Goal: Information Seeking & Learning: Learn about a topic

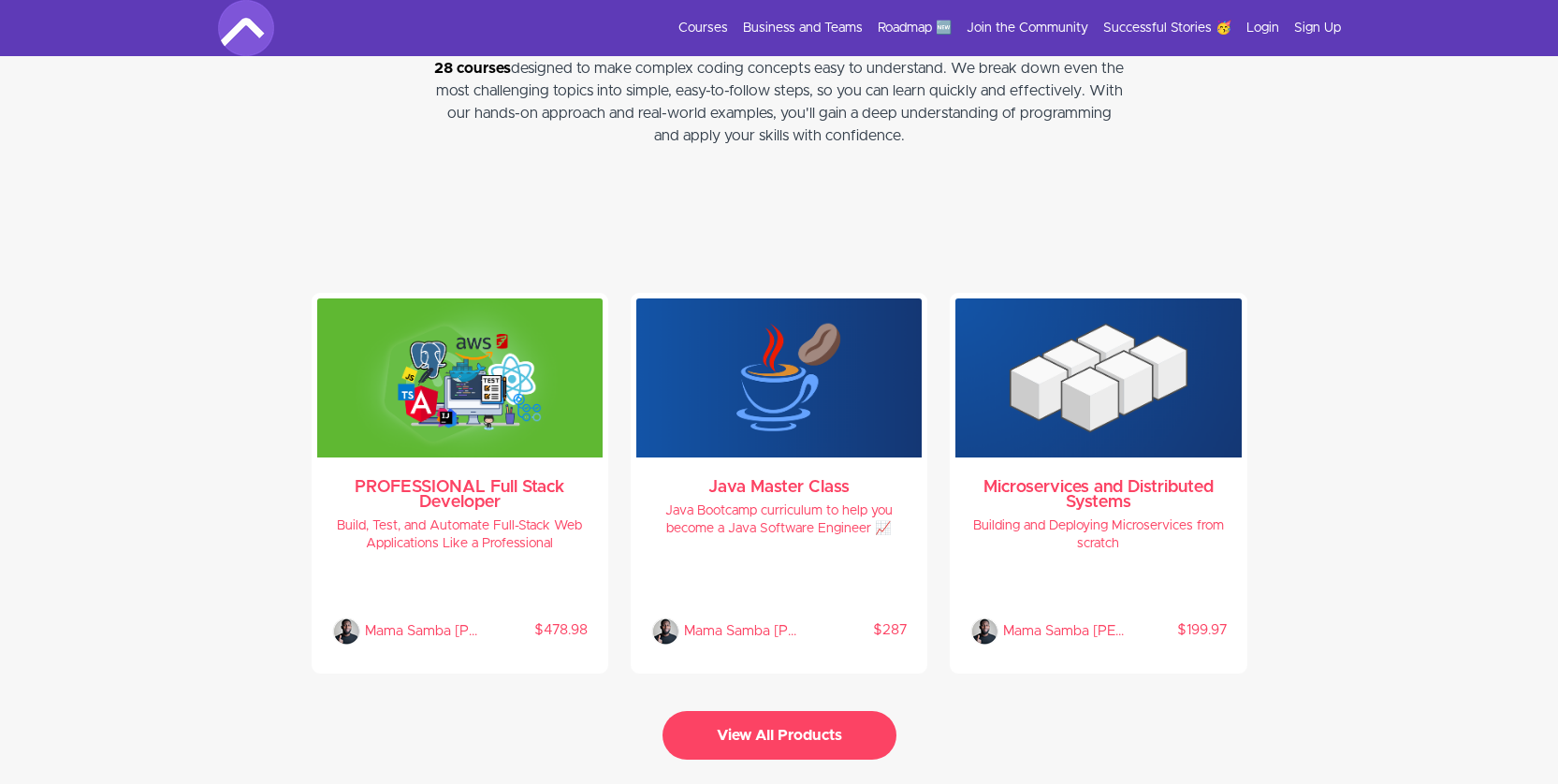
scroll to position [3883, 0]
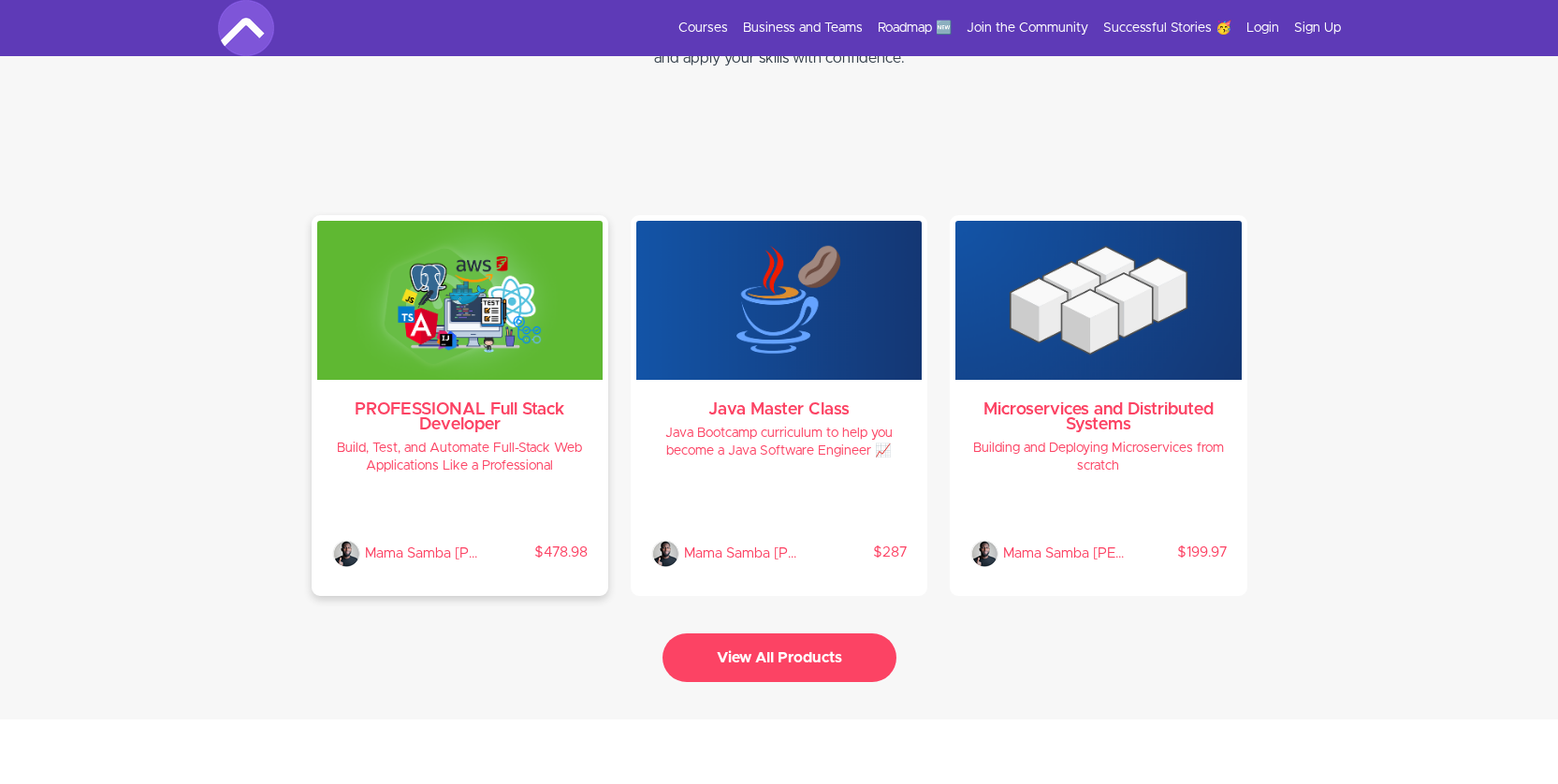
click at [519, 355] on img at bounding box center [460, 301] width 285 height 159
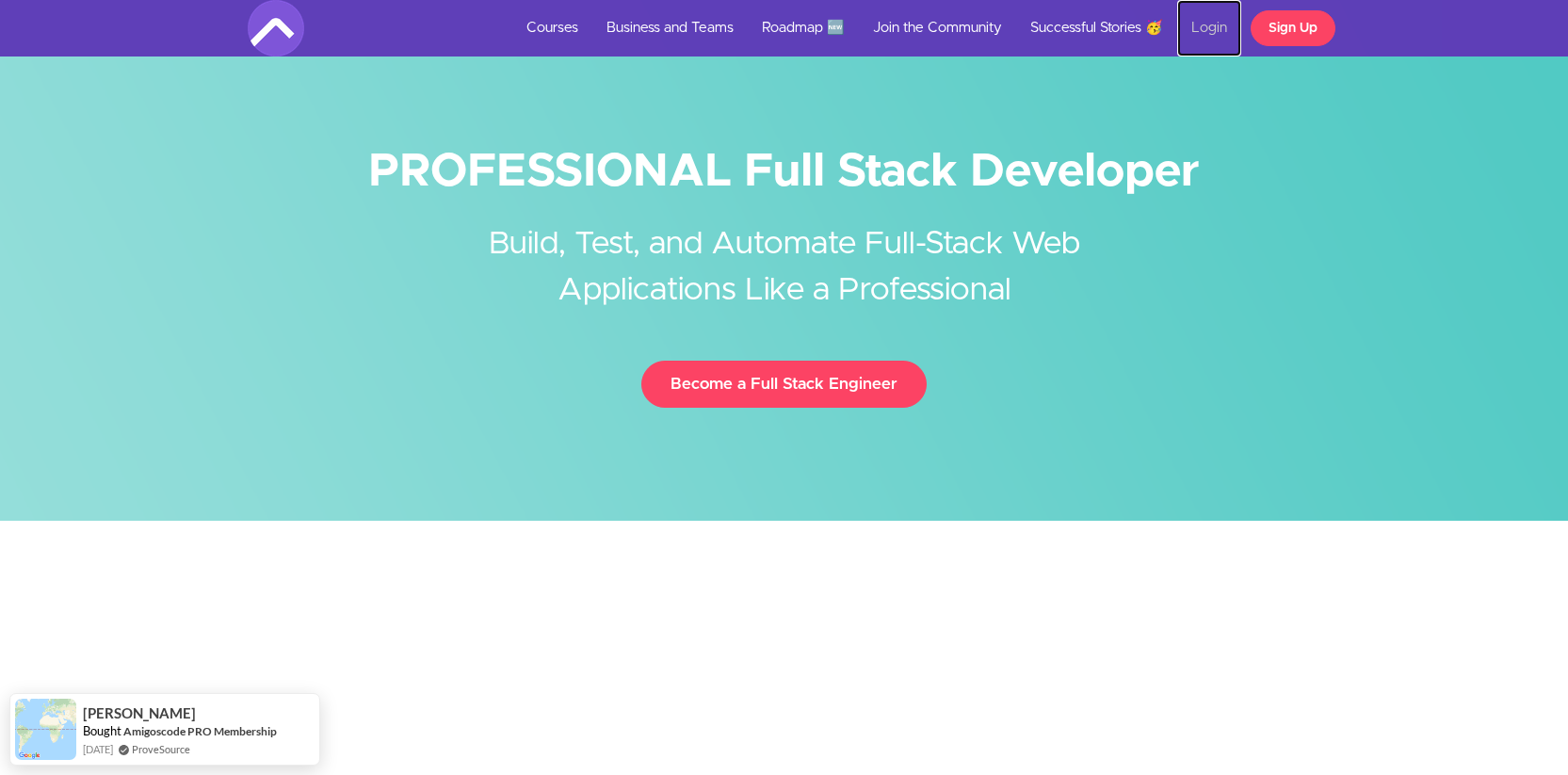
click at [1207, 29] on link "Login" at bounding box center [1209, 28] width 64 height 57
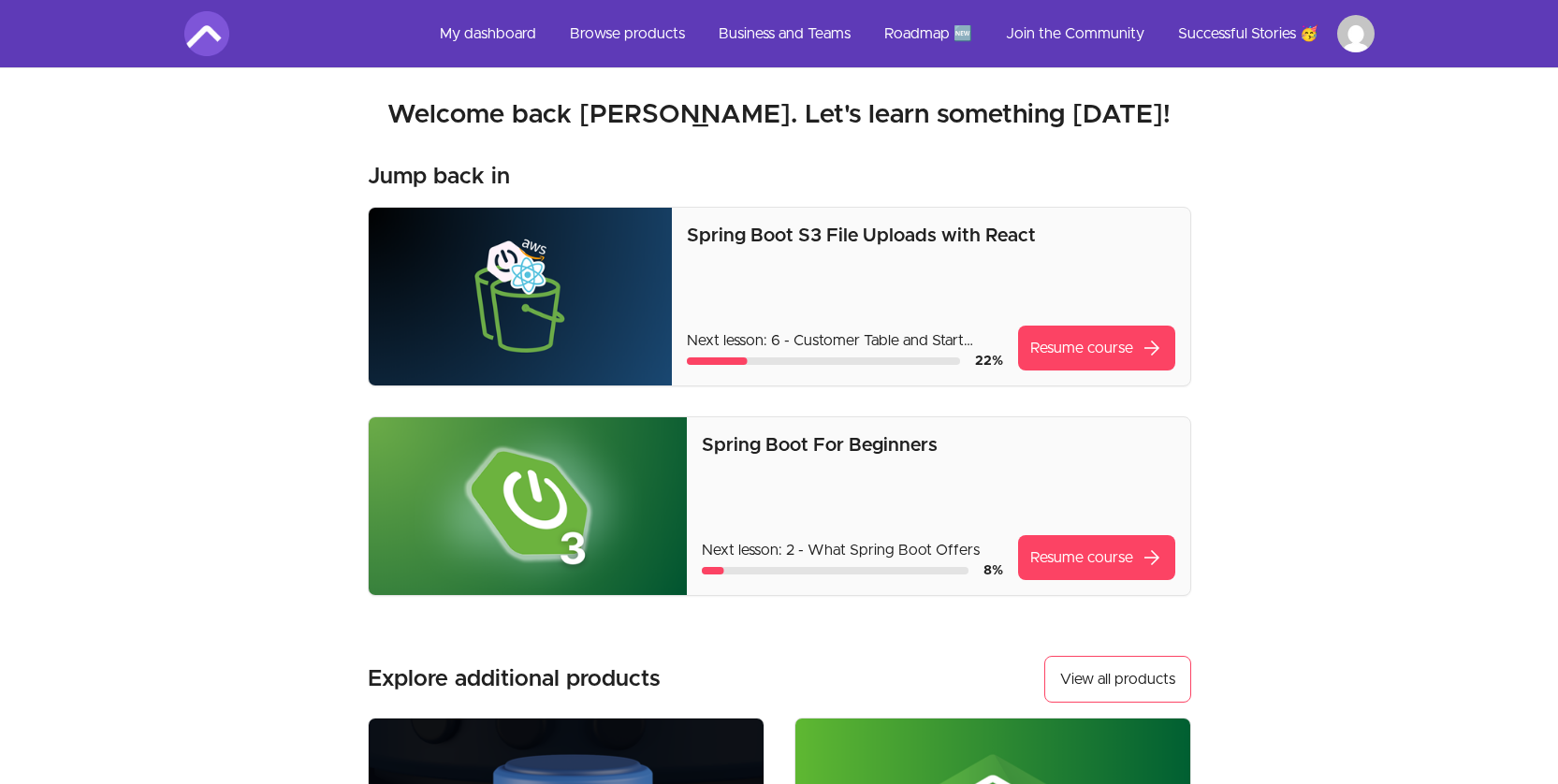
click at [203, 47] on img at bounding box center [206, 34] width 45 height 45
click at [670, 34] on link "Browse products" at bounding box center [626, 34] width 145 height 45
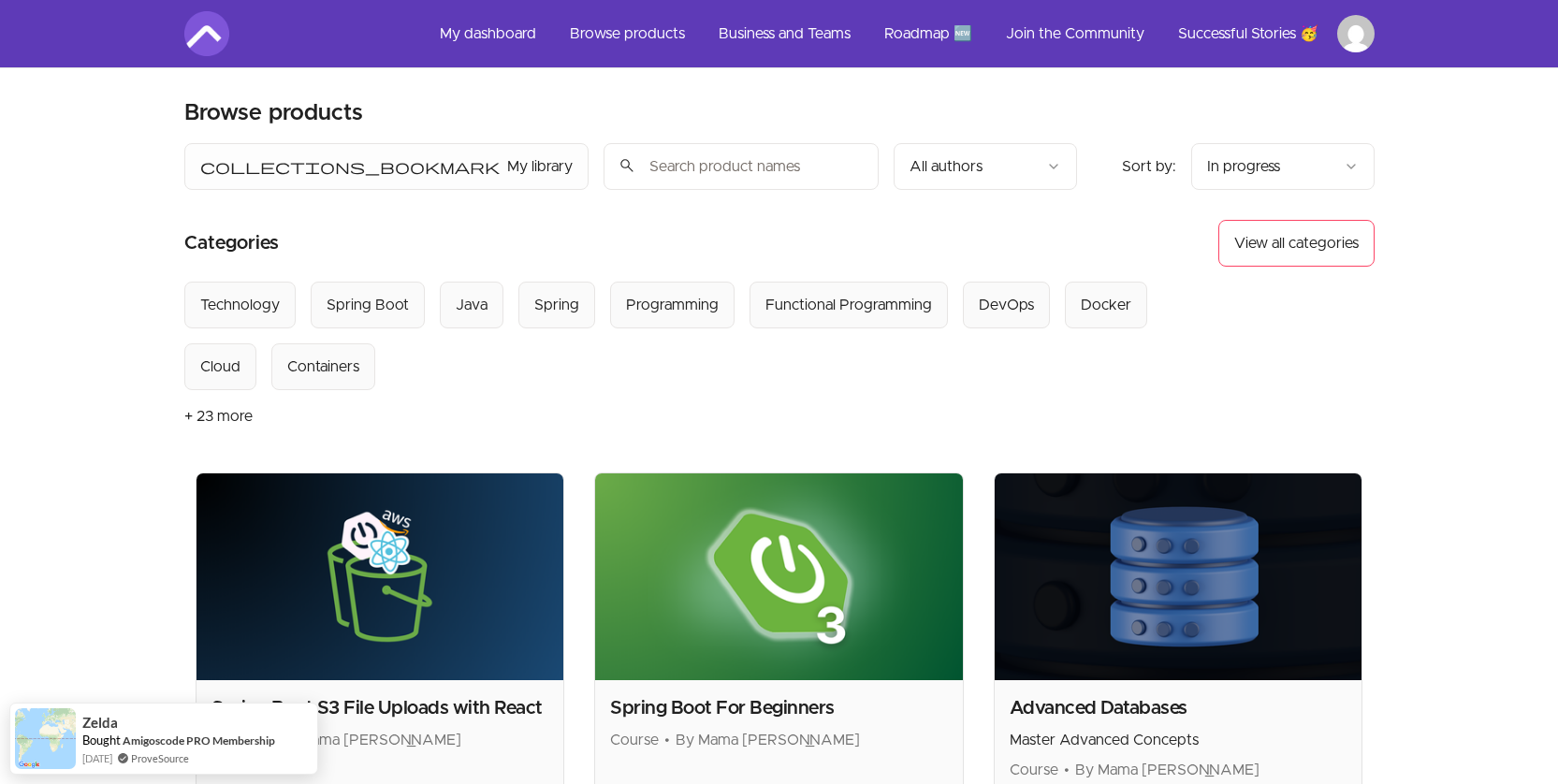
click at [603, 166] on input "search" at bounding box center [740, 166] width 275 height 47
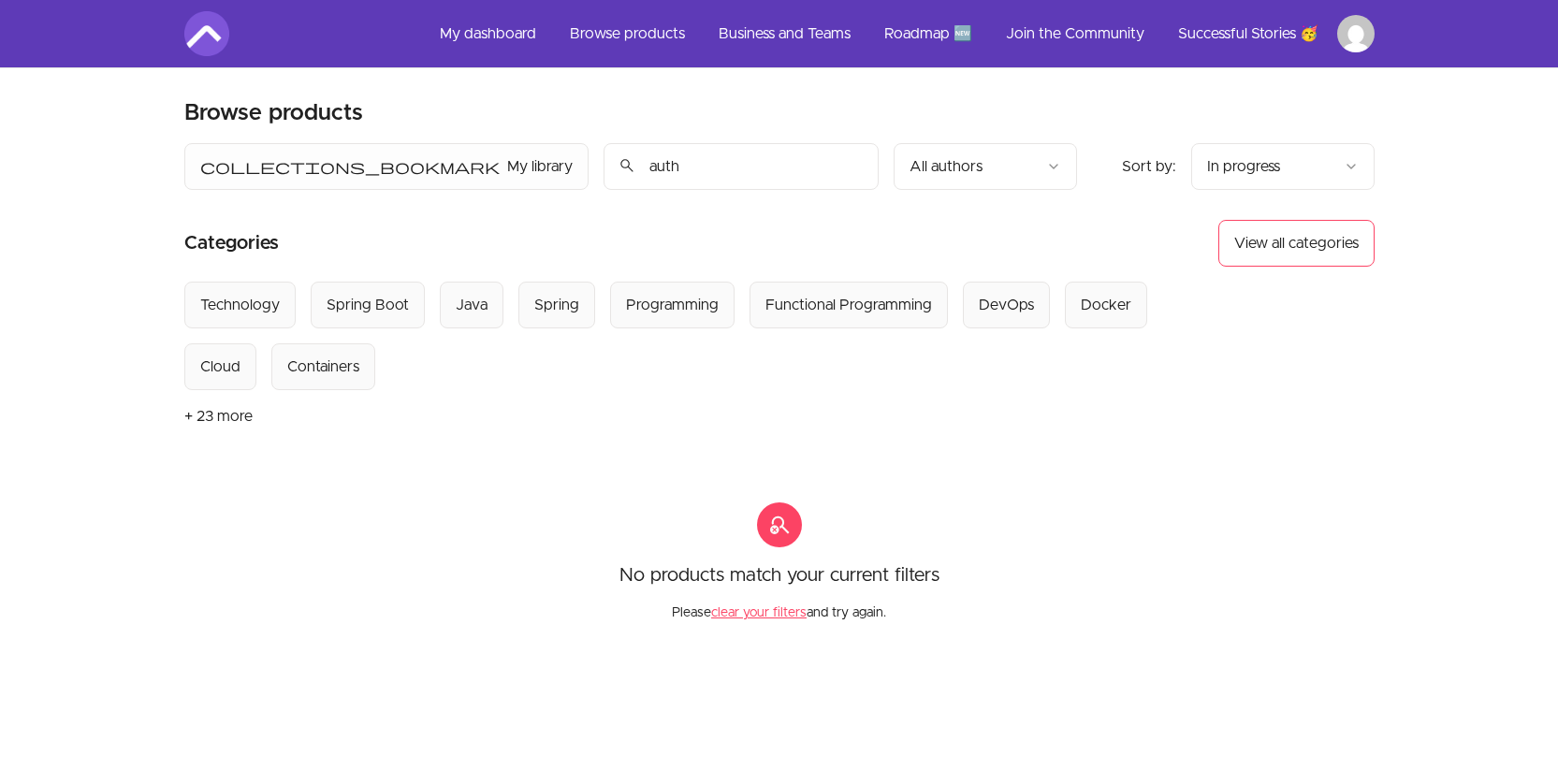
drag, startPoint x: 482, startPoint y: 173, endPoint x: 348, endPoint y: 173, distance: 134.0
click at [603, 173] on div "search auth" at bounding box center [740, 166] width 275 height 47
drag, startPoint x: 430, startPoint y: 169, endPoint x: 344, endPoint y: 167, distance: 86.0
click at [603, 167] on div "search auth" at bounding box center [740, 166] width 275 height 47
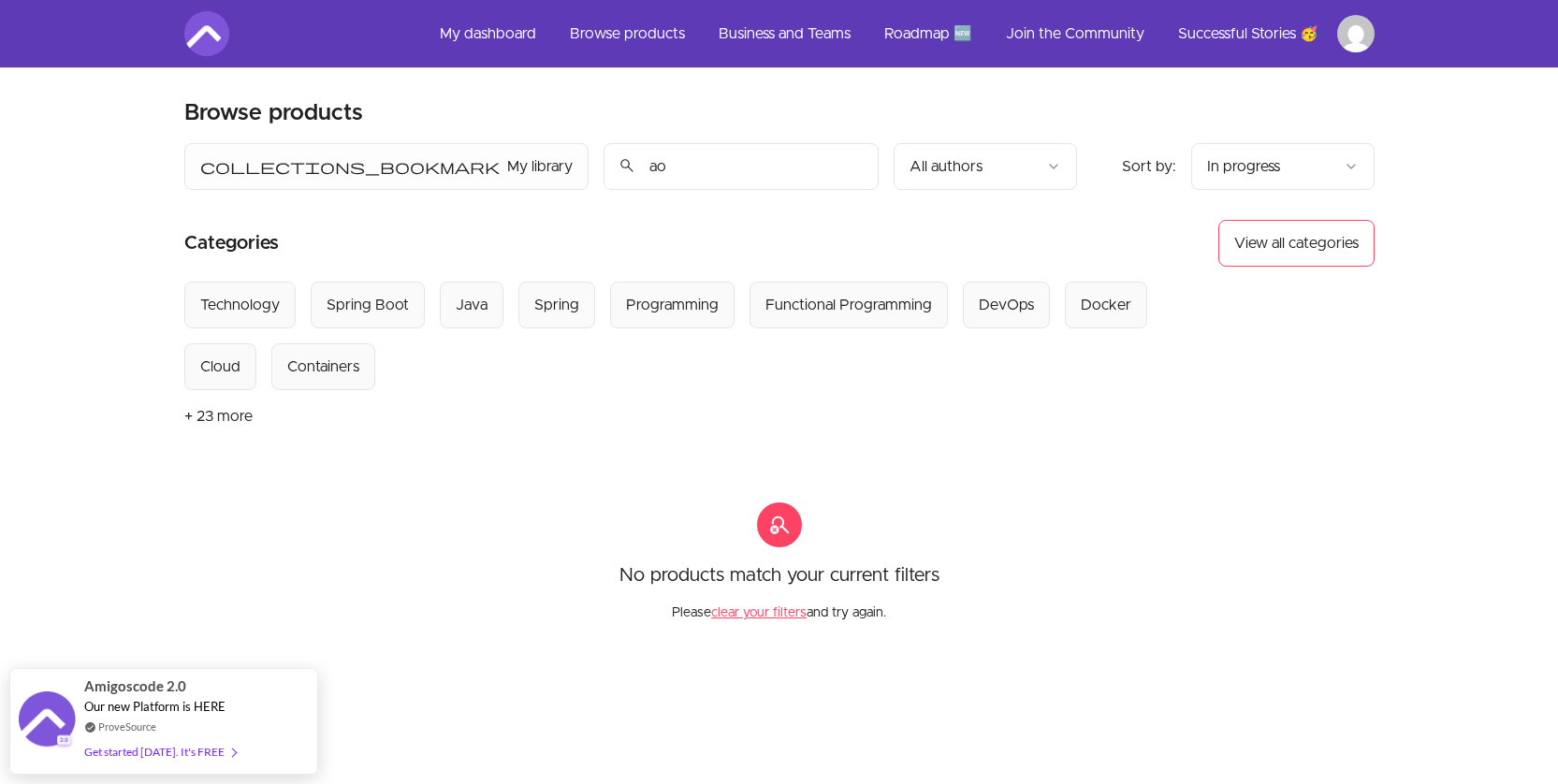
type input "a"
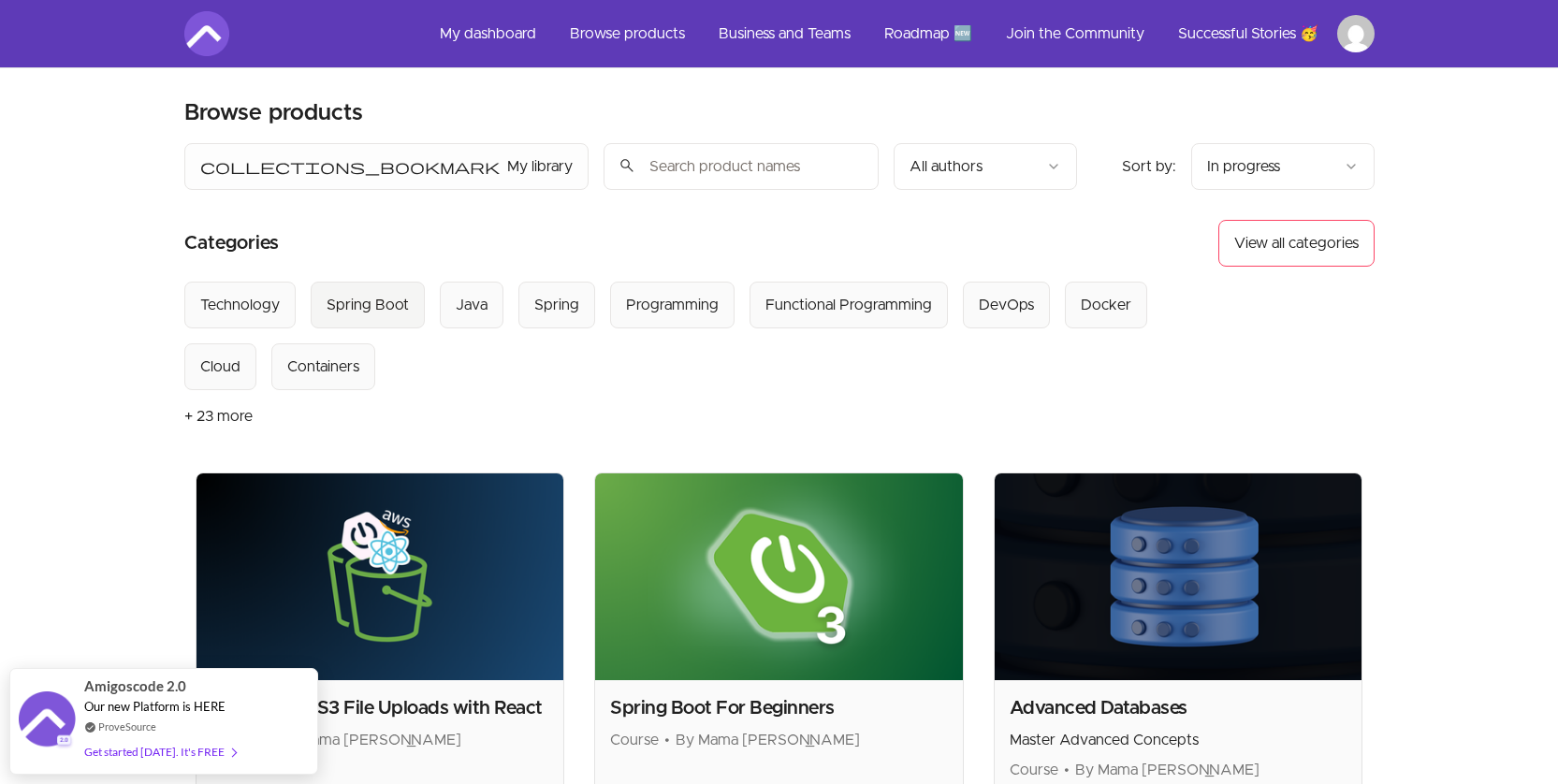
click at [366, 313] on div "Spring Boot" at bounding box center [368, 304] width 82 height 22
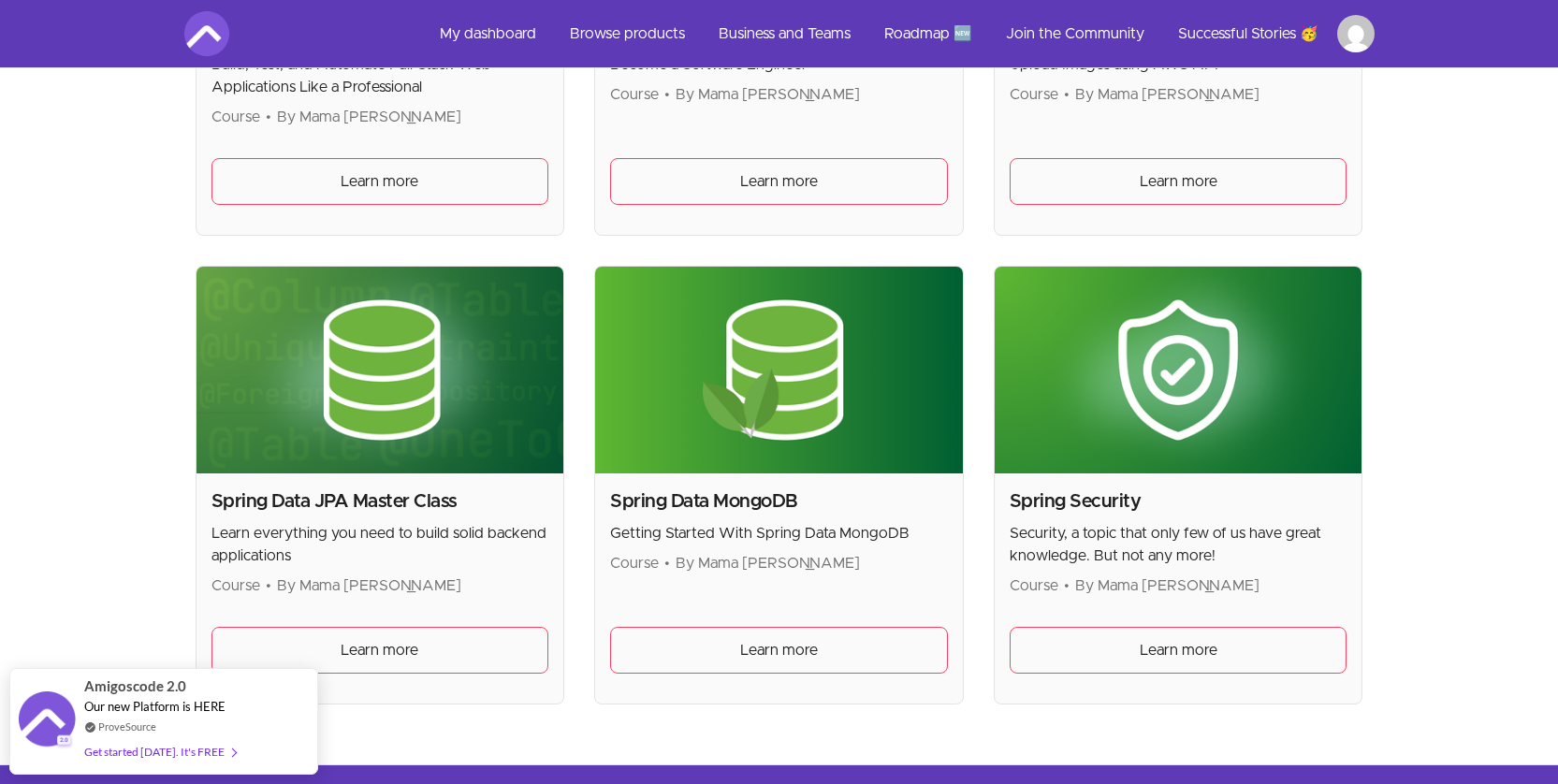
scroll to position [1343, 0]
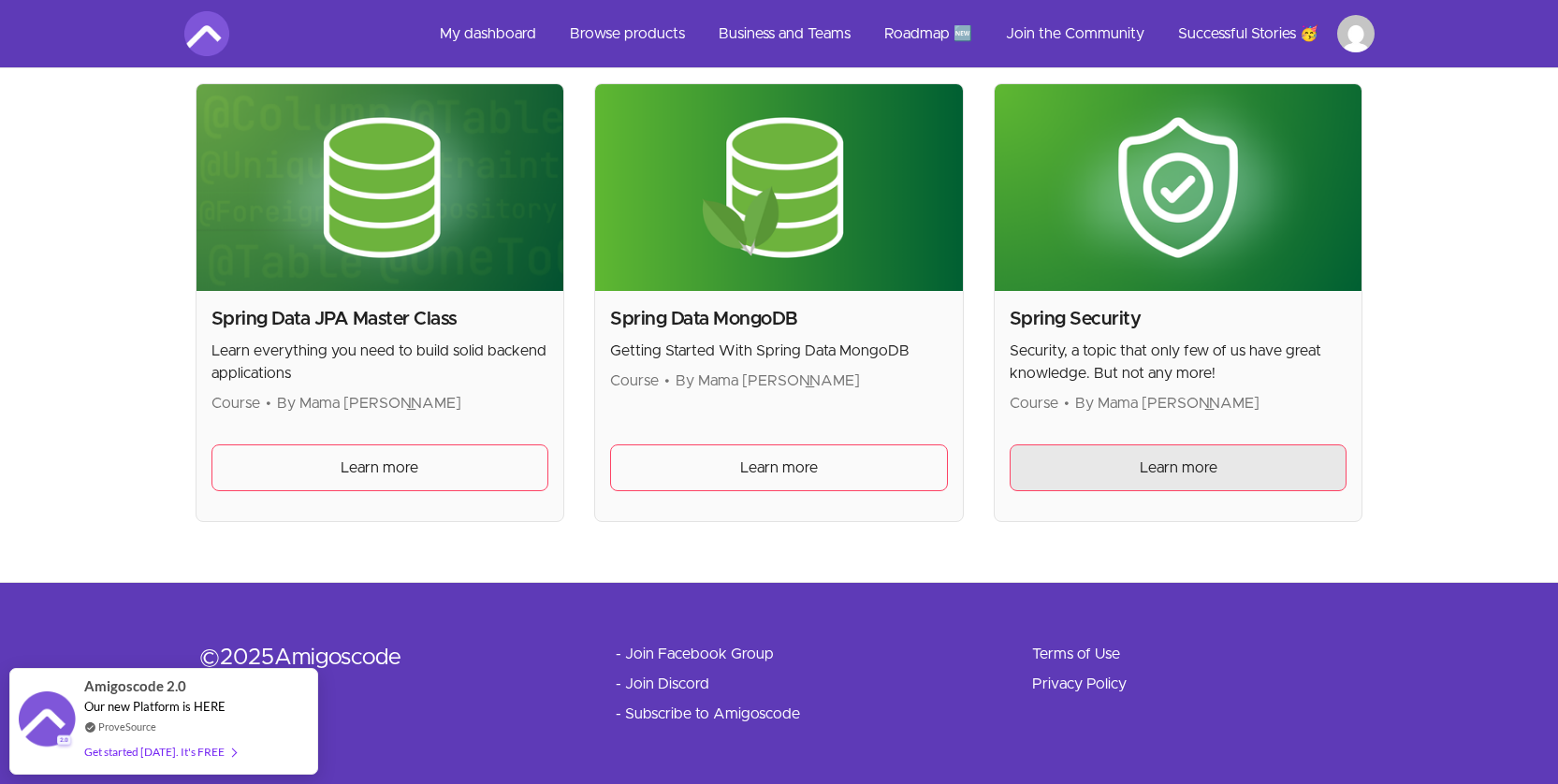
click at [1194, 455] on link "Learn more" at bounding box center [1178, 467] width 338 height 47
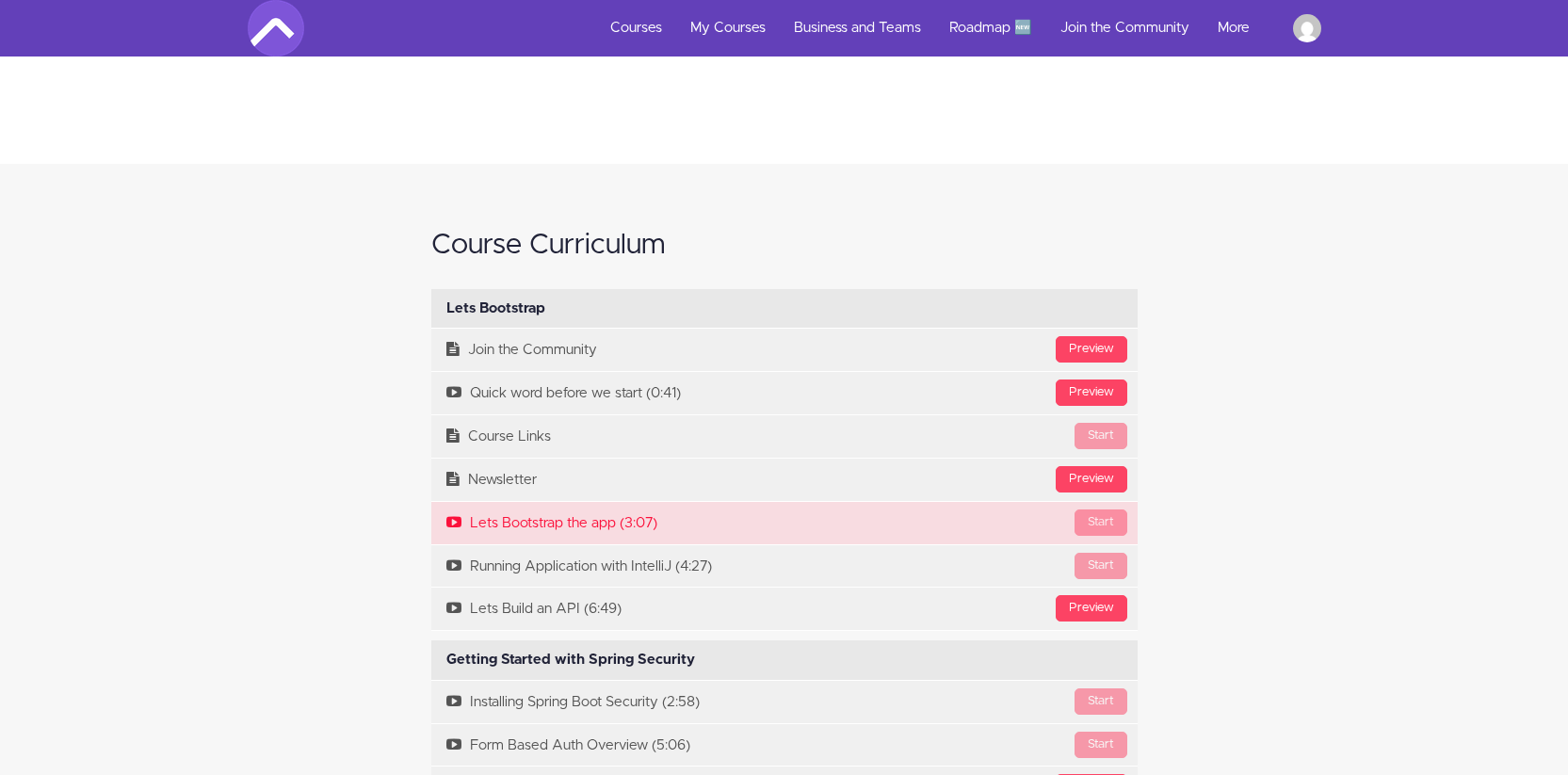
scroll to position [2437, 0]
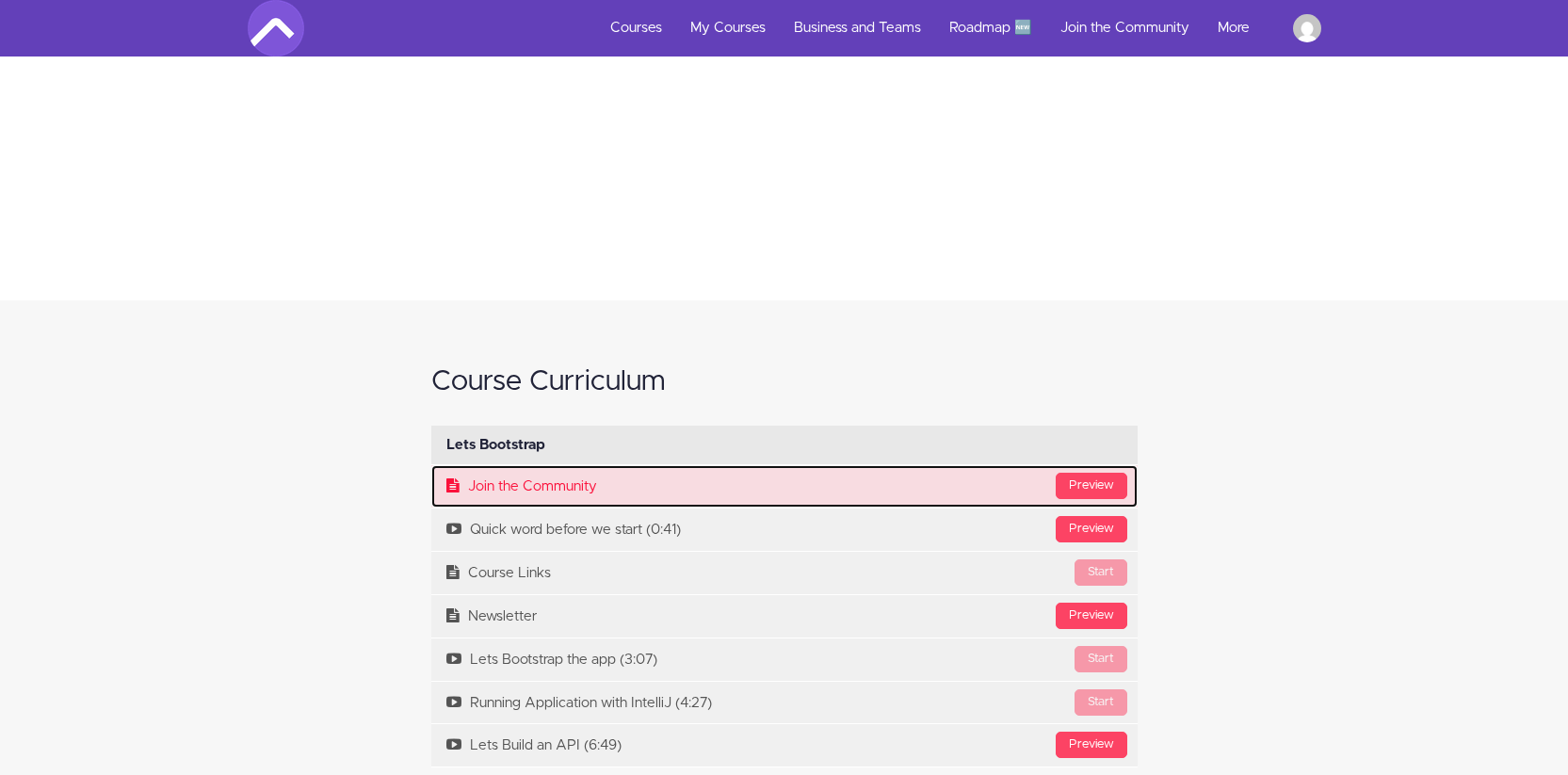
click at [551, 496] on link "Preview Join the Community" at bounding box center [784, 487] width 706 height 42
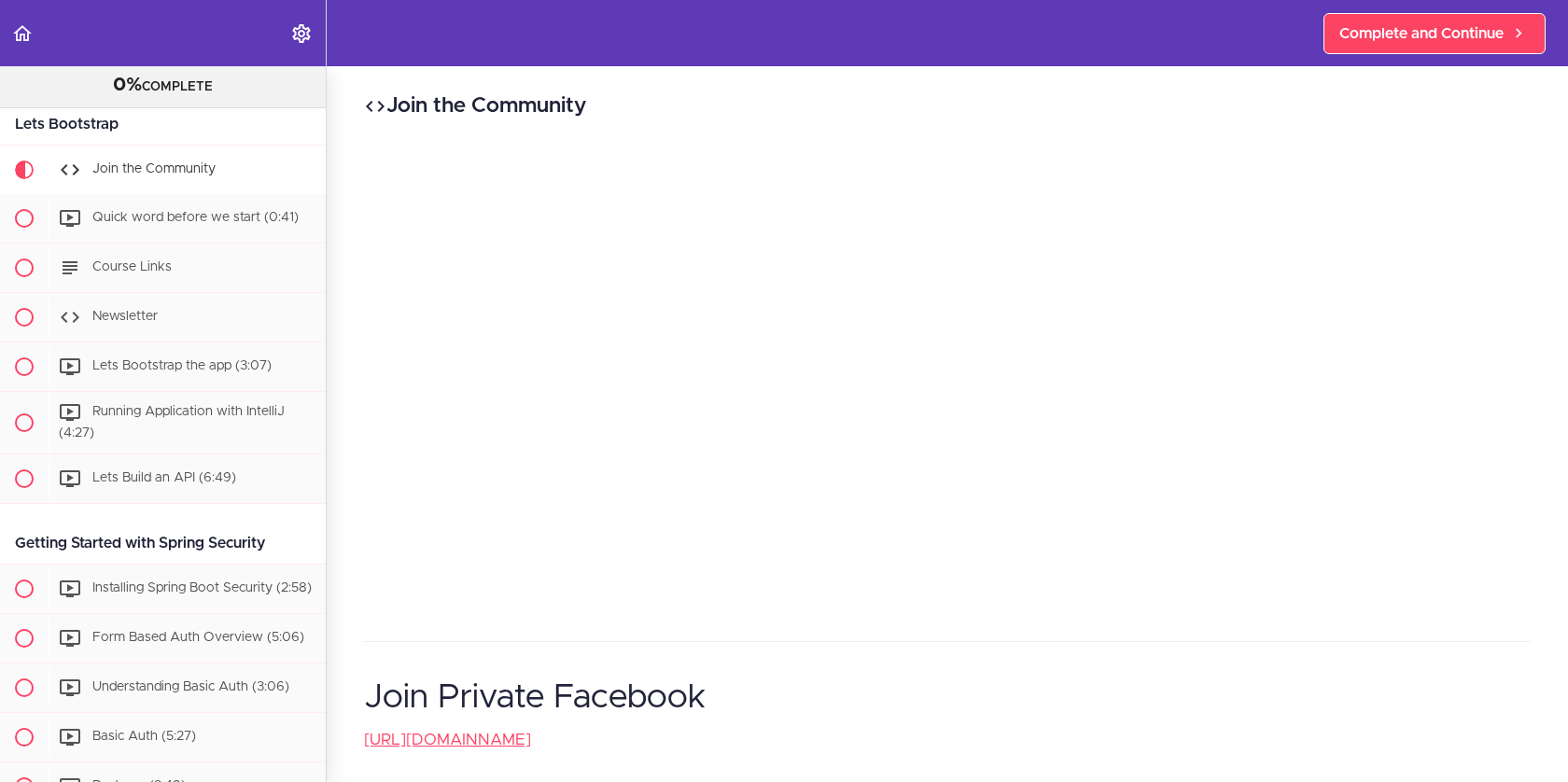
scroll to position [123, 0]
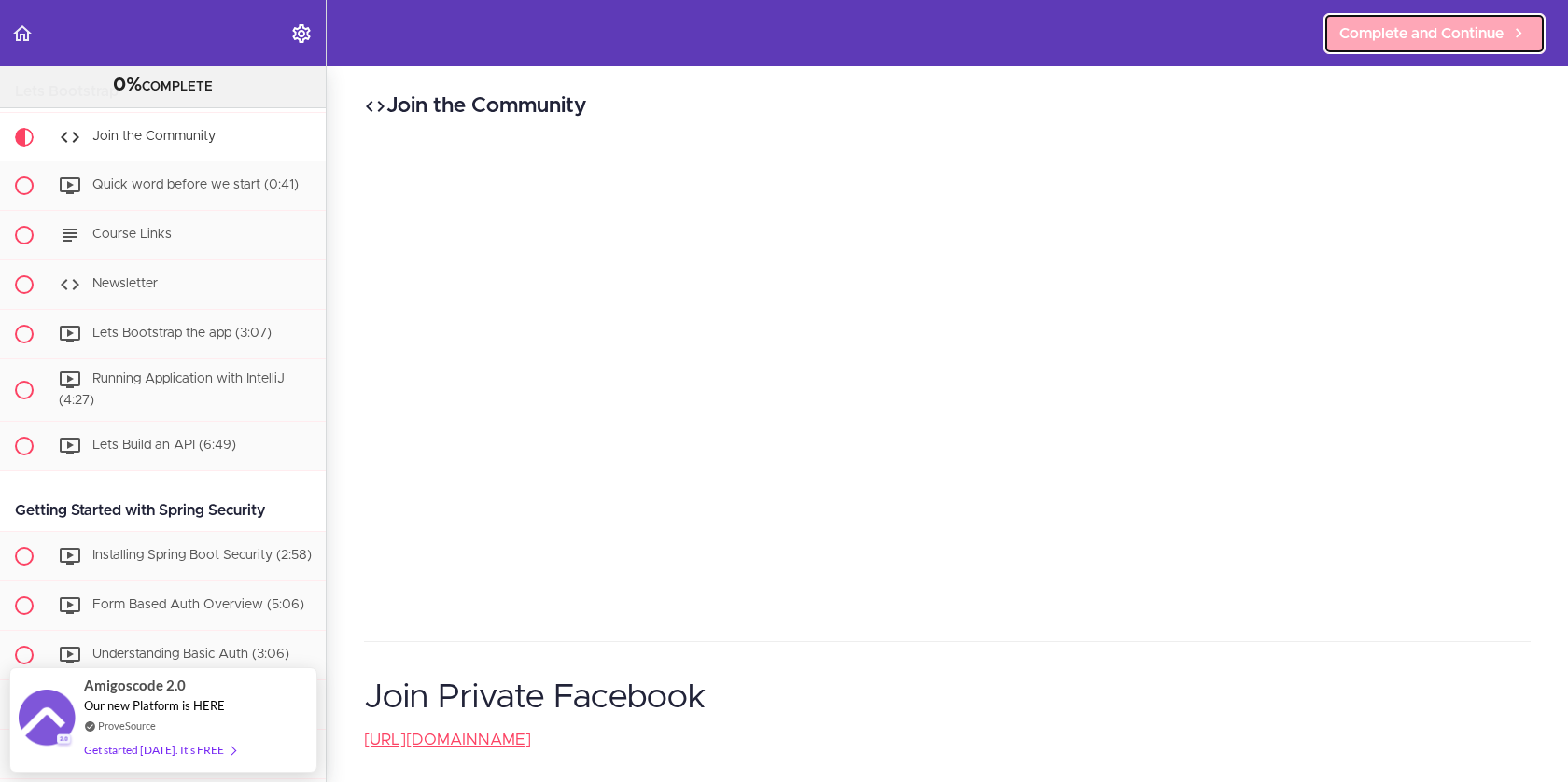
click at [1428, 39] on span "Complete and Continue" at bounding box center [1421, 32] width 164 height 22
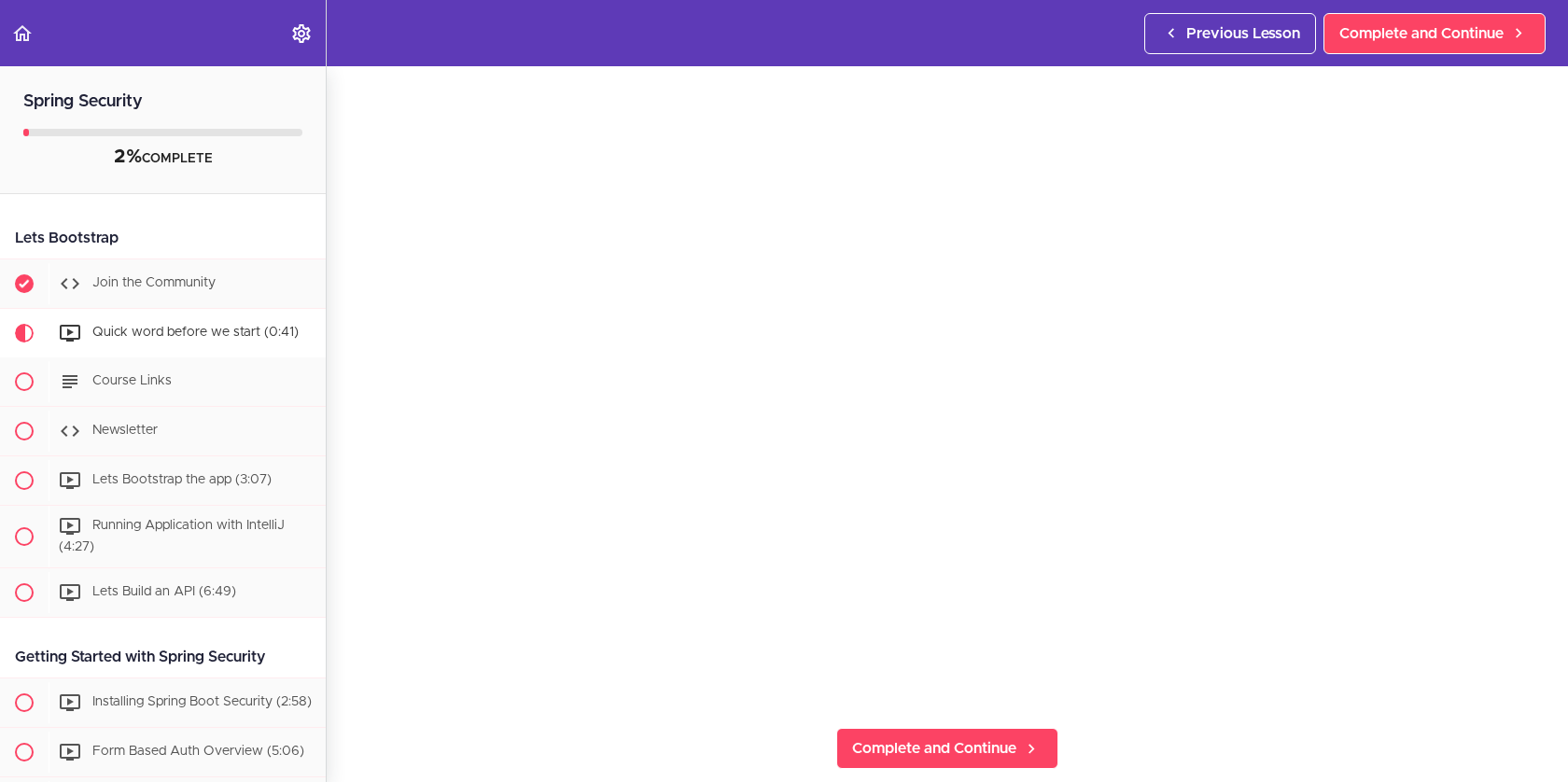
scroll to position [382, 0]
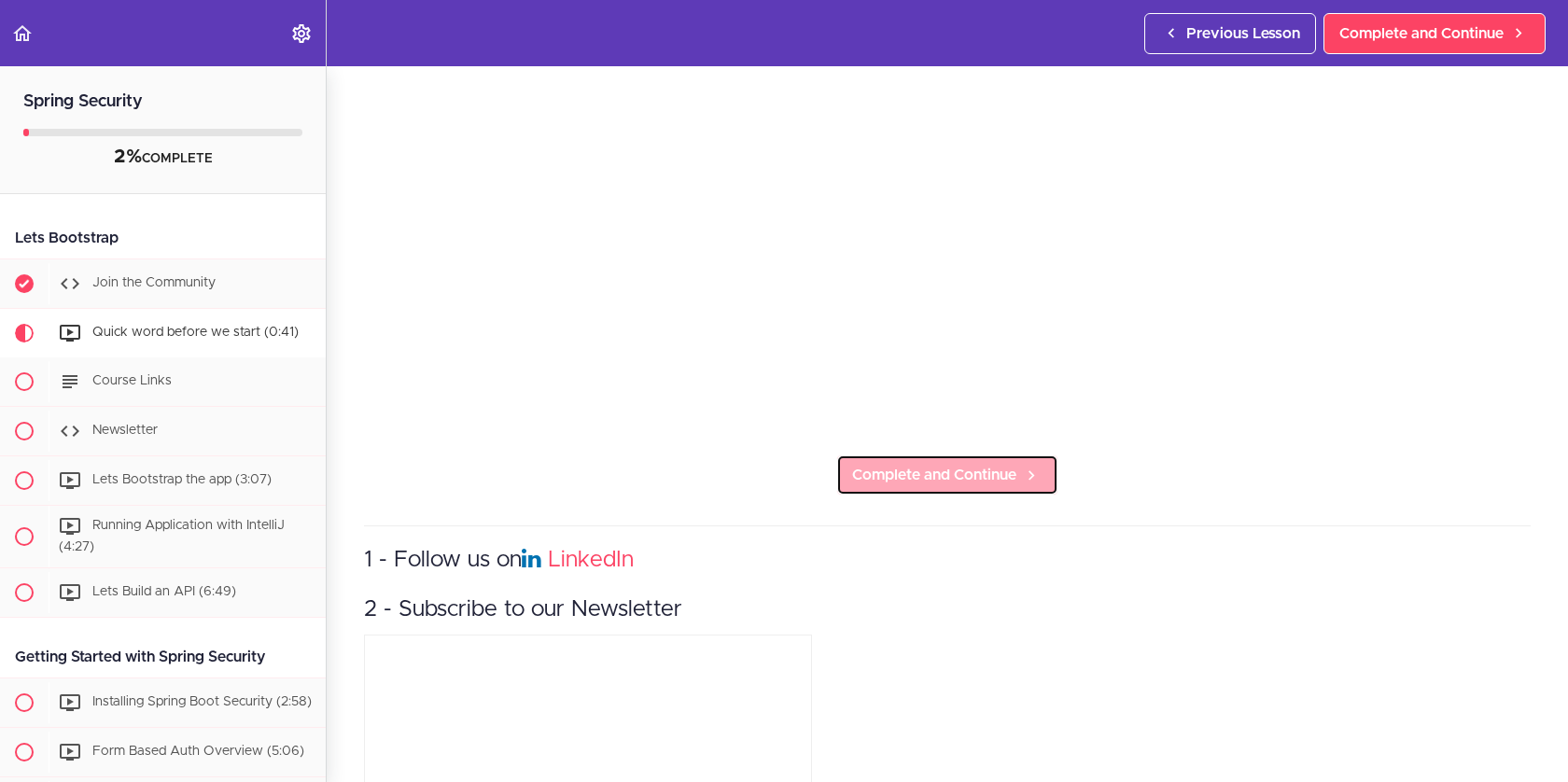
click at [951, 469] on span "Complete and Continue" at bounding box center [934, 475] width 164 height 22
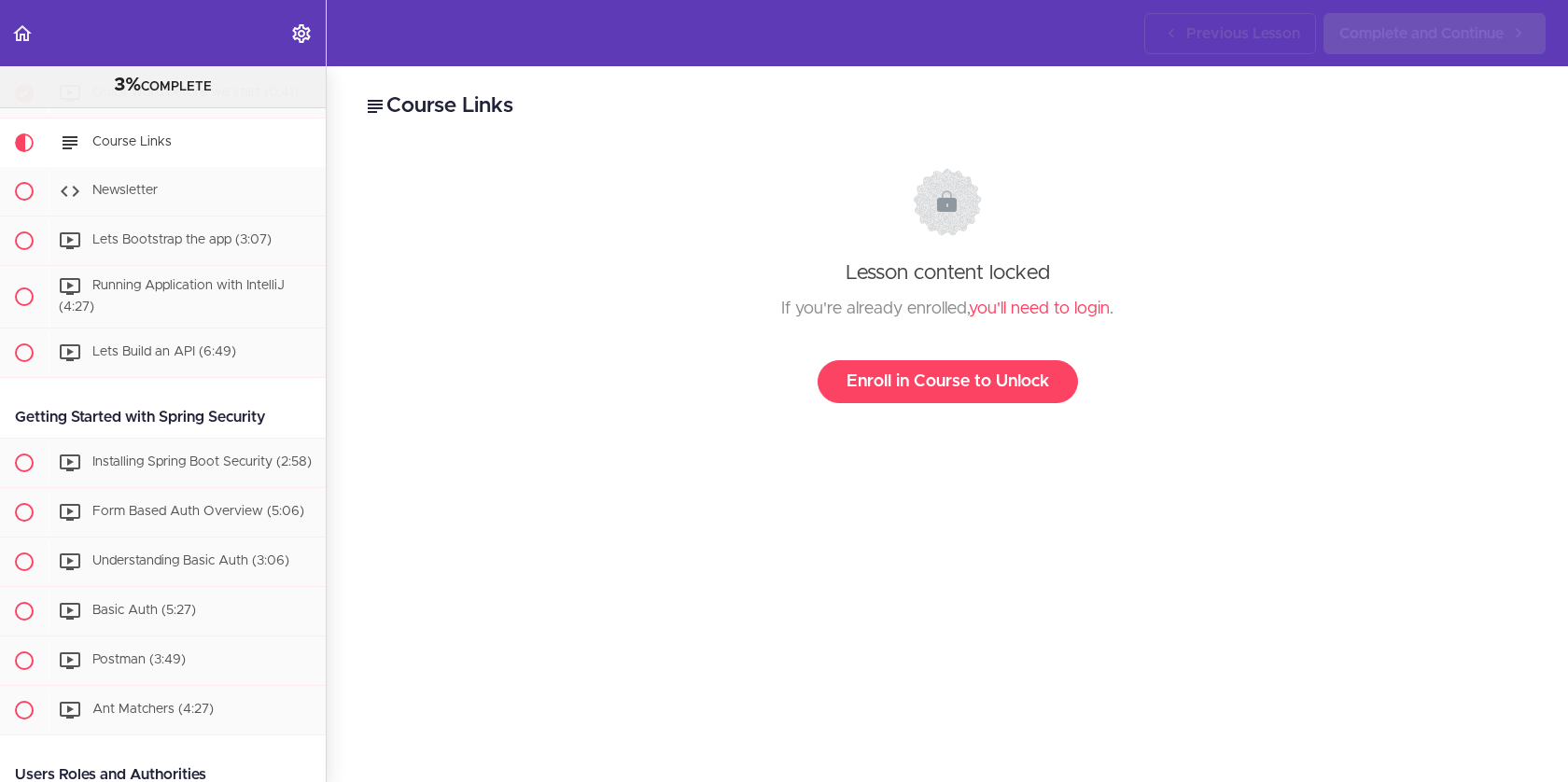
scroll to position [222, 0]
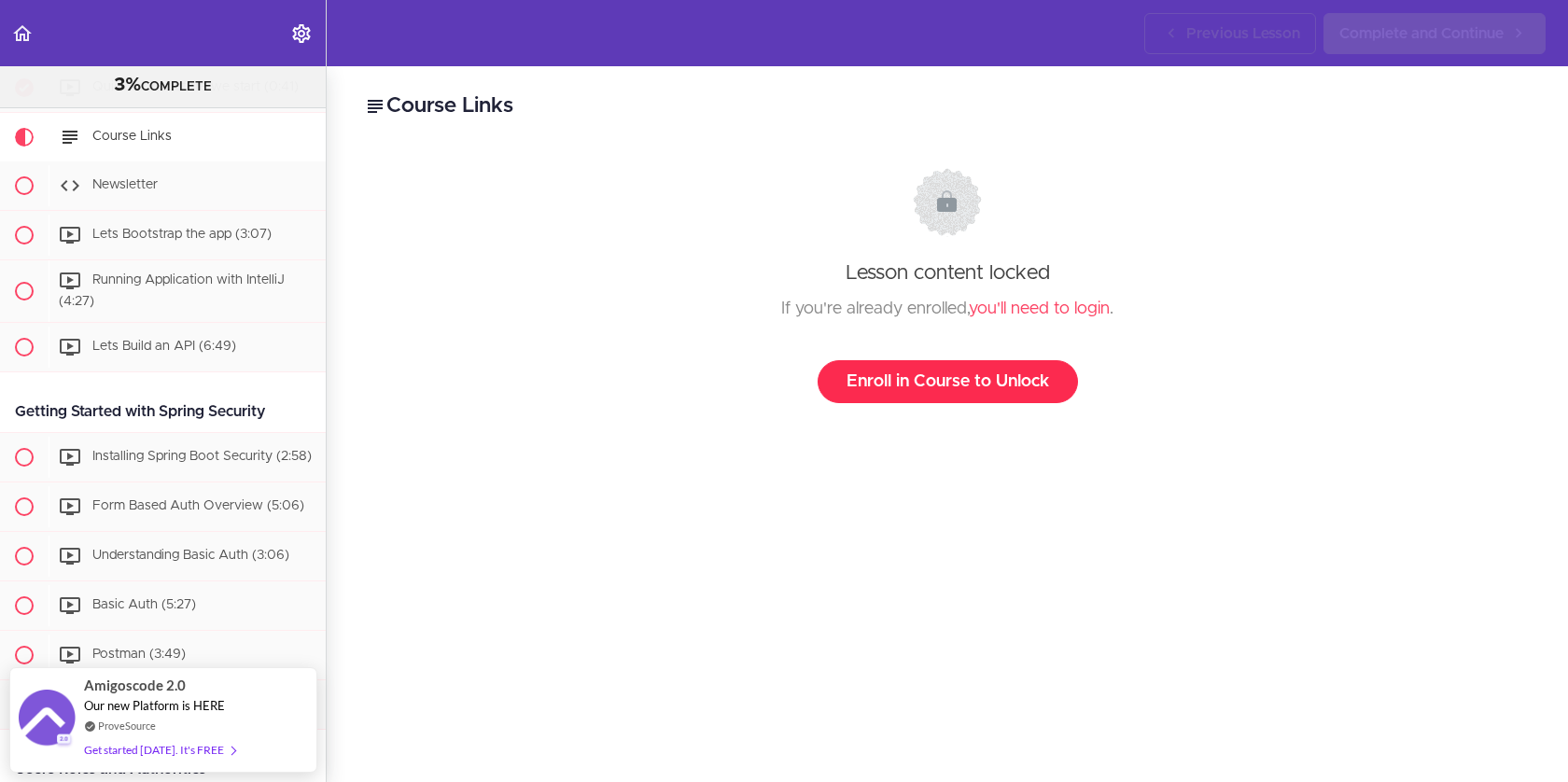
click at [870, 388] on link "Enroll in Course to Unlock" at bounding box center [947, 381] width 261 height 43
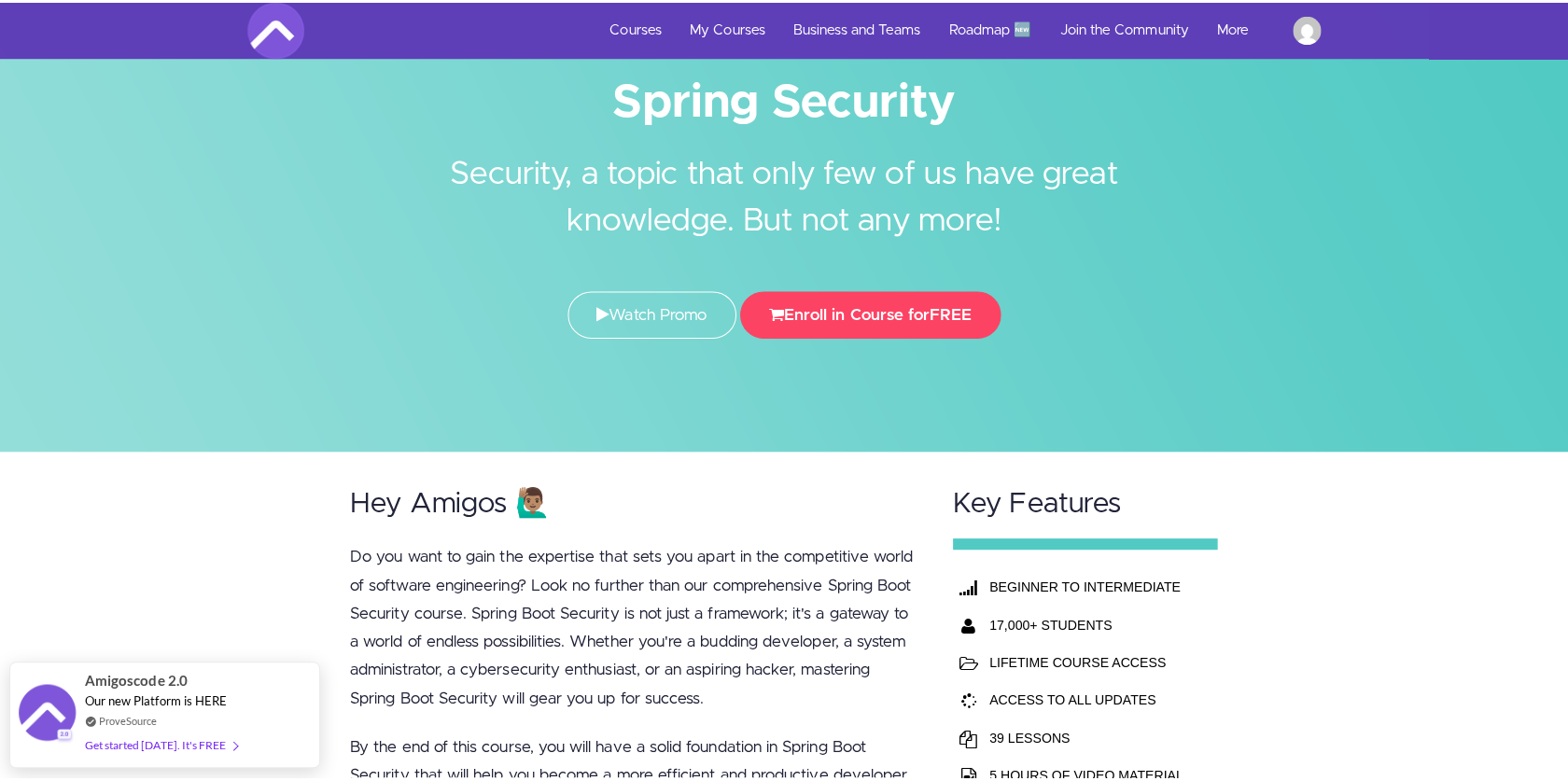
scroll to position [98, 0]
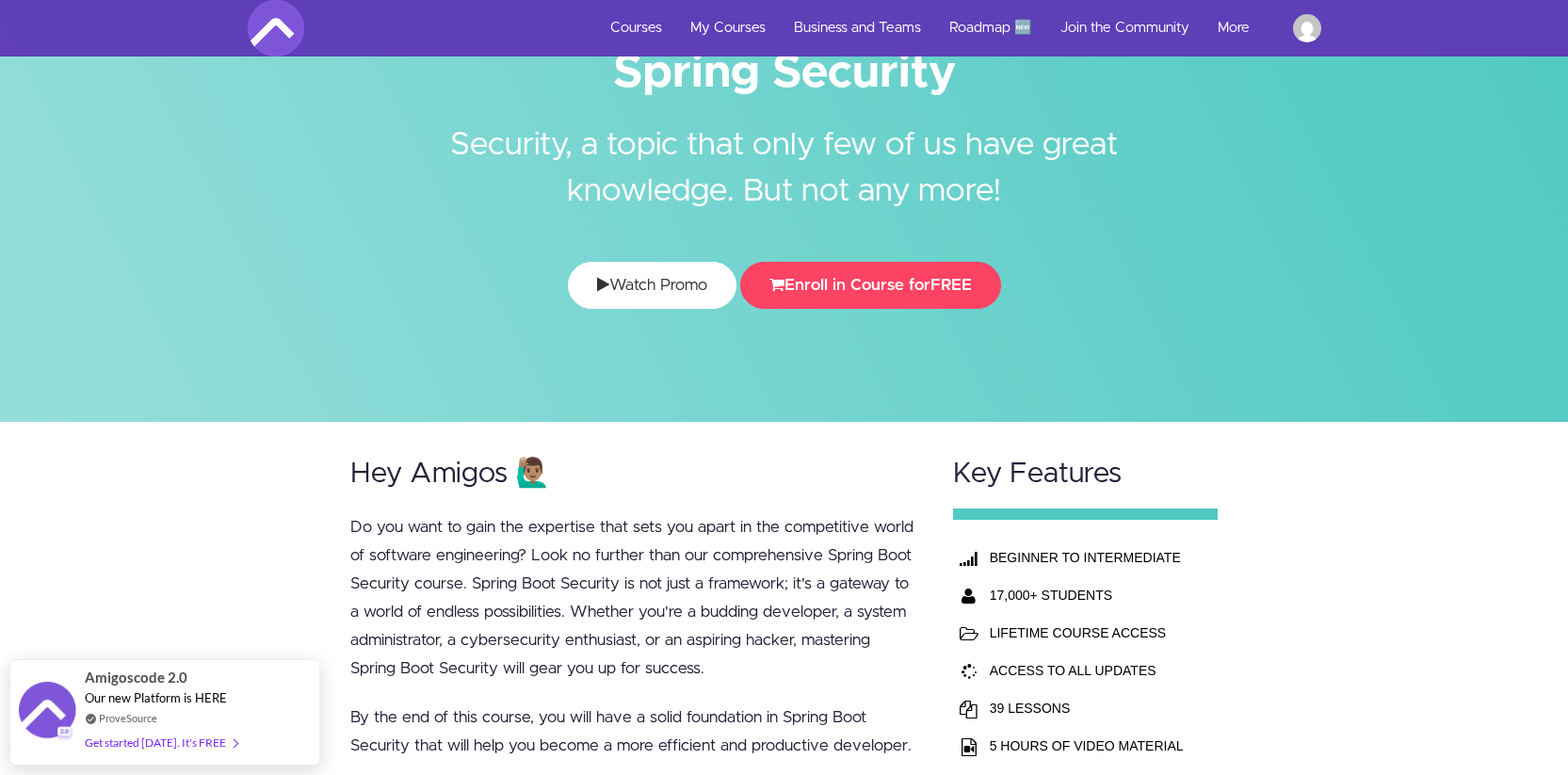
click at [651, 296] on link "Watch Promo" at bounding box center [651, 285] width 169 height 47
